Goal: Transaction & Acquisition: Download file/media

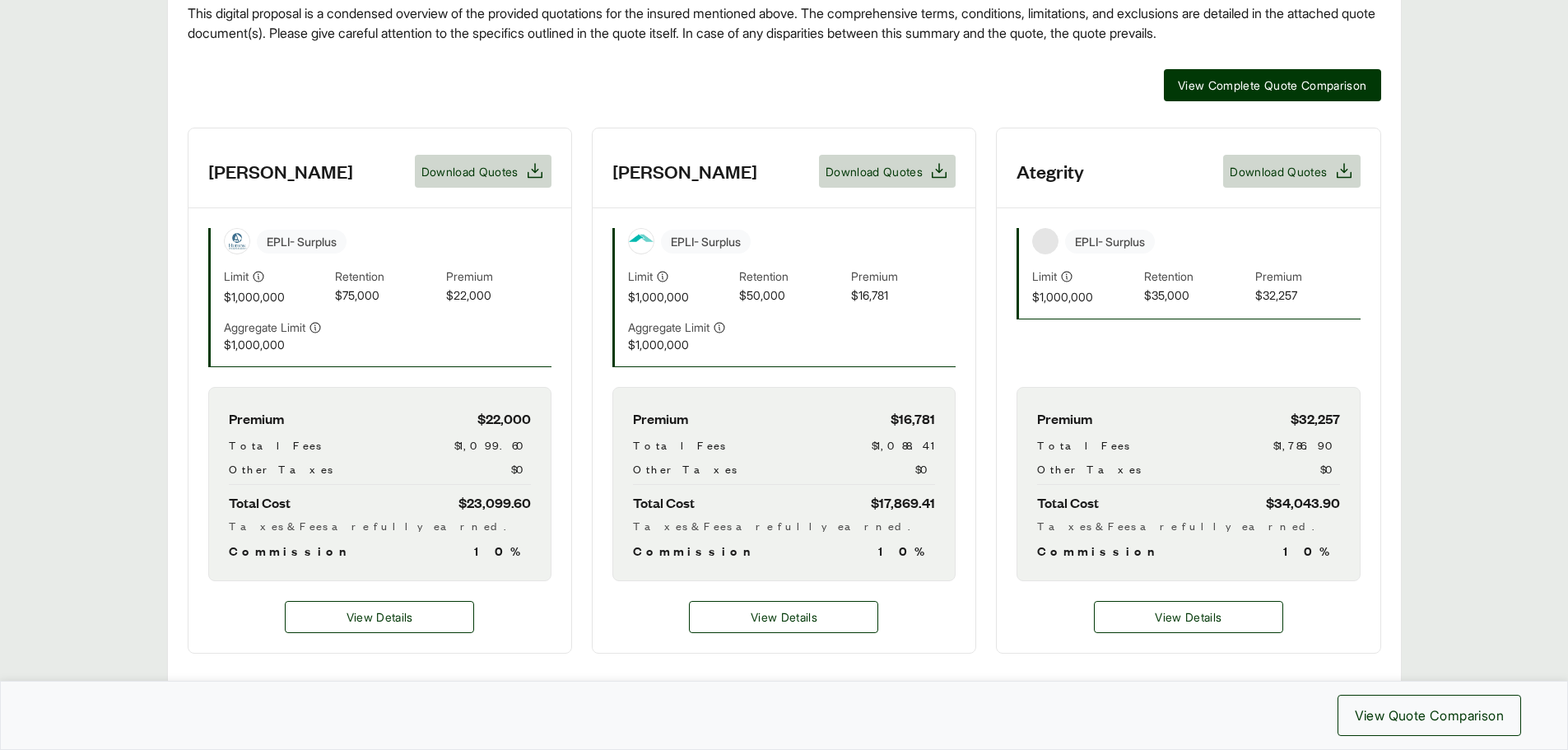
scroll to position [412, 0]
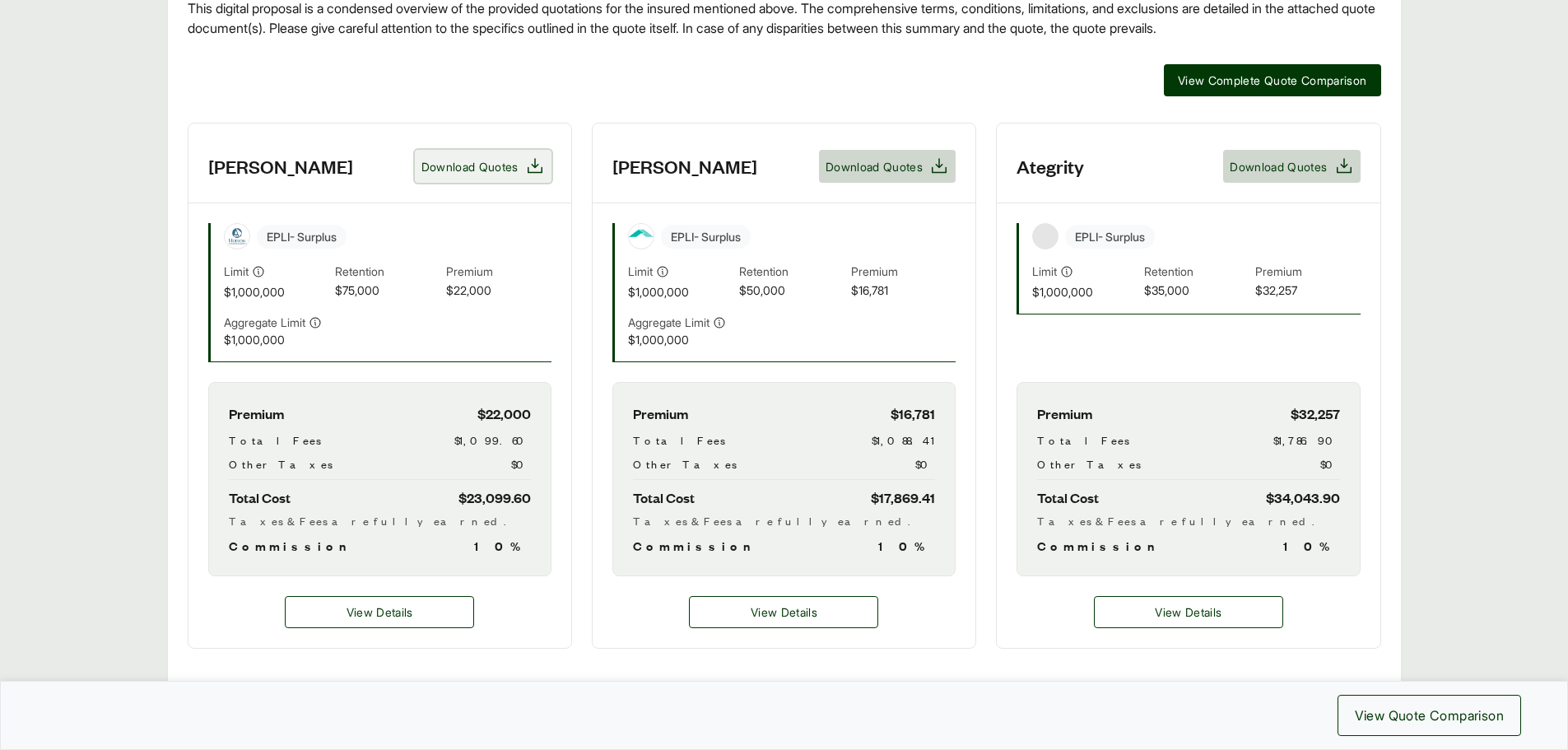
click at [498, 161] on span "Download Quotes" at bounding box center [470, 166] width 97 height 17
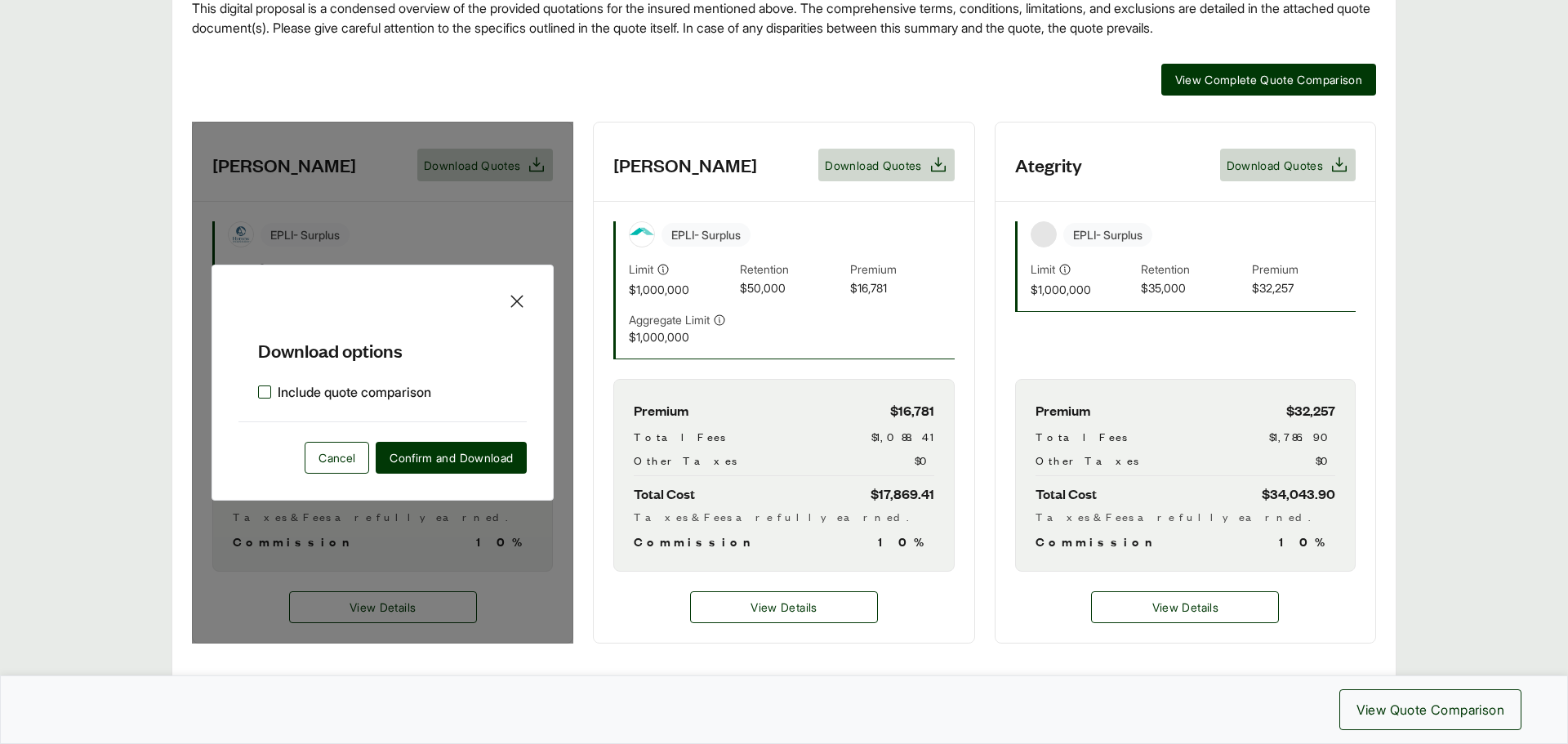
click at [262, 397] on label "Include quote comparison" at bounding box center [344, 391] width 173 height 20
click at [427, 459] on span "Confirm and Download" at bounding box center [451, 458] width 123 height 17
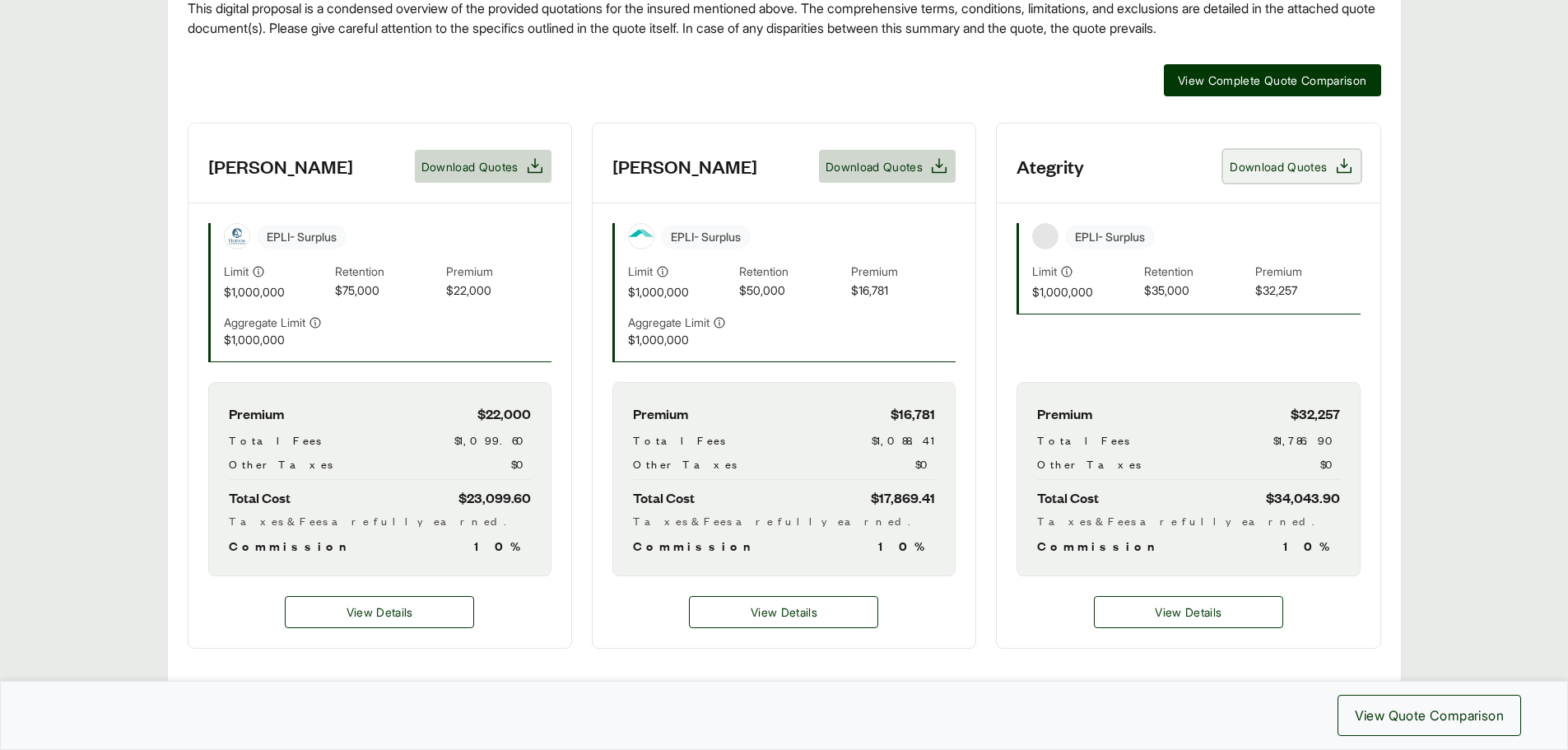
click at [1278, 166] on span "Download Quotes" at bounding box center [1278, 166] width 97 height 17
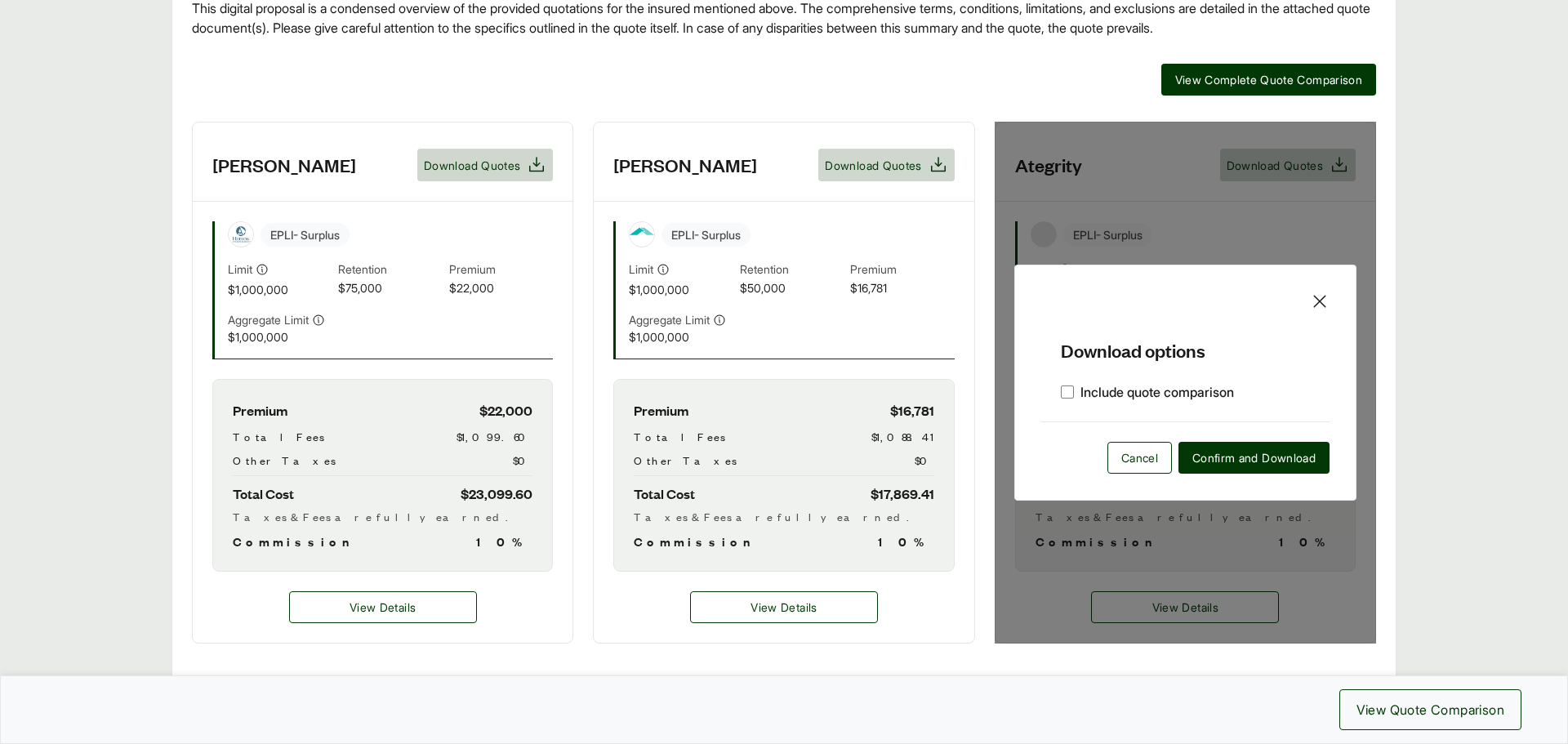
click at [1326, 302] on icon at bounding box center [1319, 301] width 20 height 20
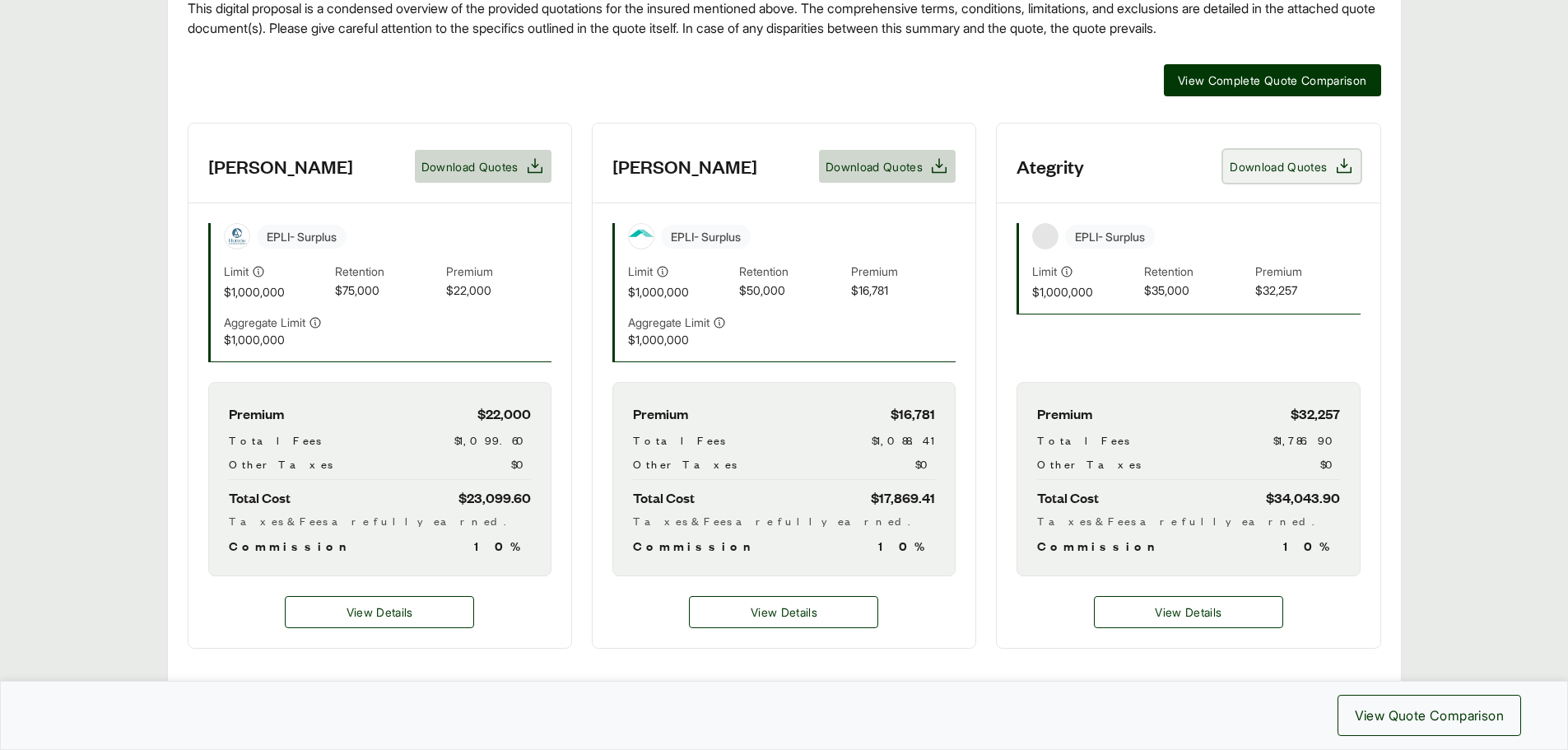
click at [1295, 172] on span "Download Quotes" at bounding box center [1278, 166] width 97 height 17
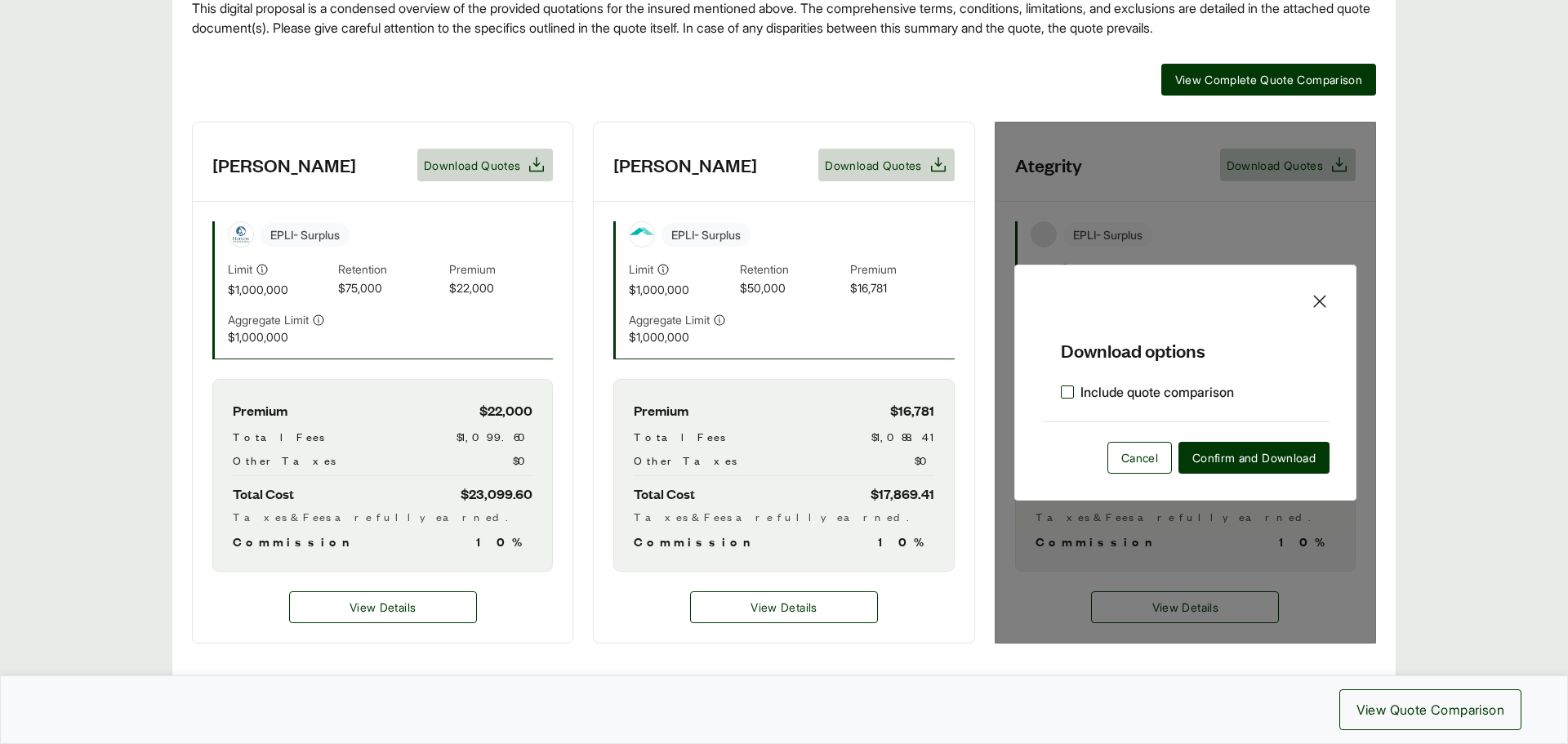
click at [1075, 397] on label "Include quote comparison" at bounding box center [1147, 391] width 173 height 20
click at [1205, 457] on span "Confirm and Download" at bounding box center [1253, 458] width 123 height 17
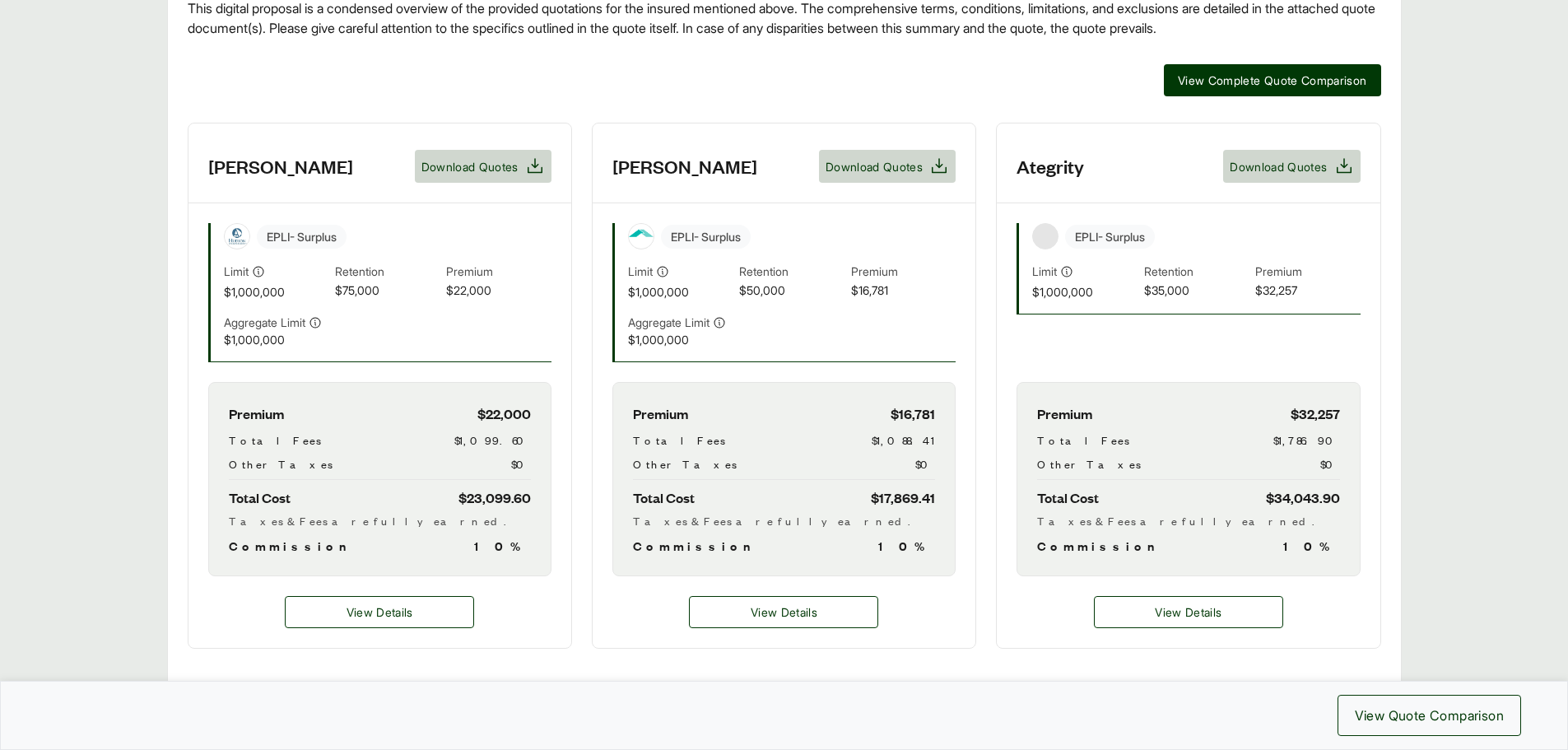
click at [979, 113] on div "Executive Summary Thank you for partnering with Anzen on your Executive Risk in…" at bounding box center [784, 284] width 1194 height 729
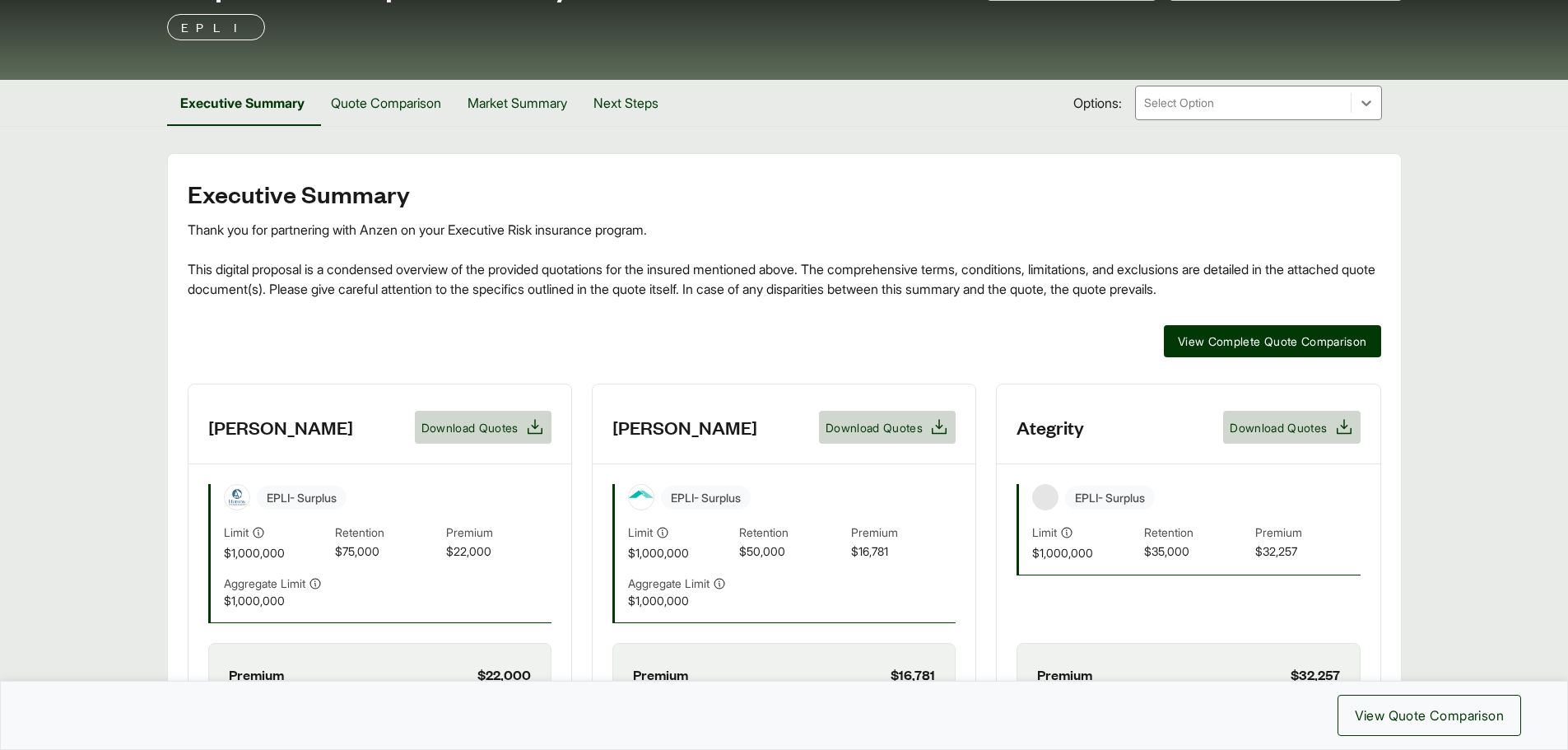
scroll to position [0, 0]
